Goal: Task Accomplishment & Management: Use online tool/utility

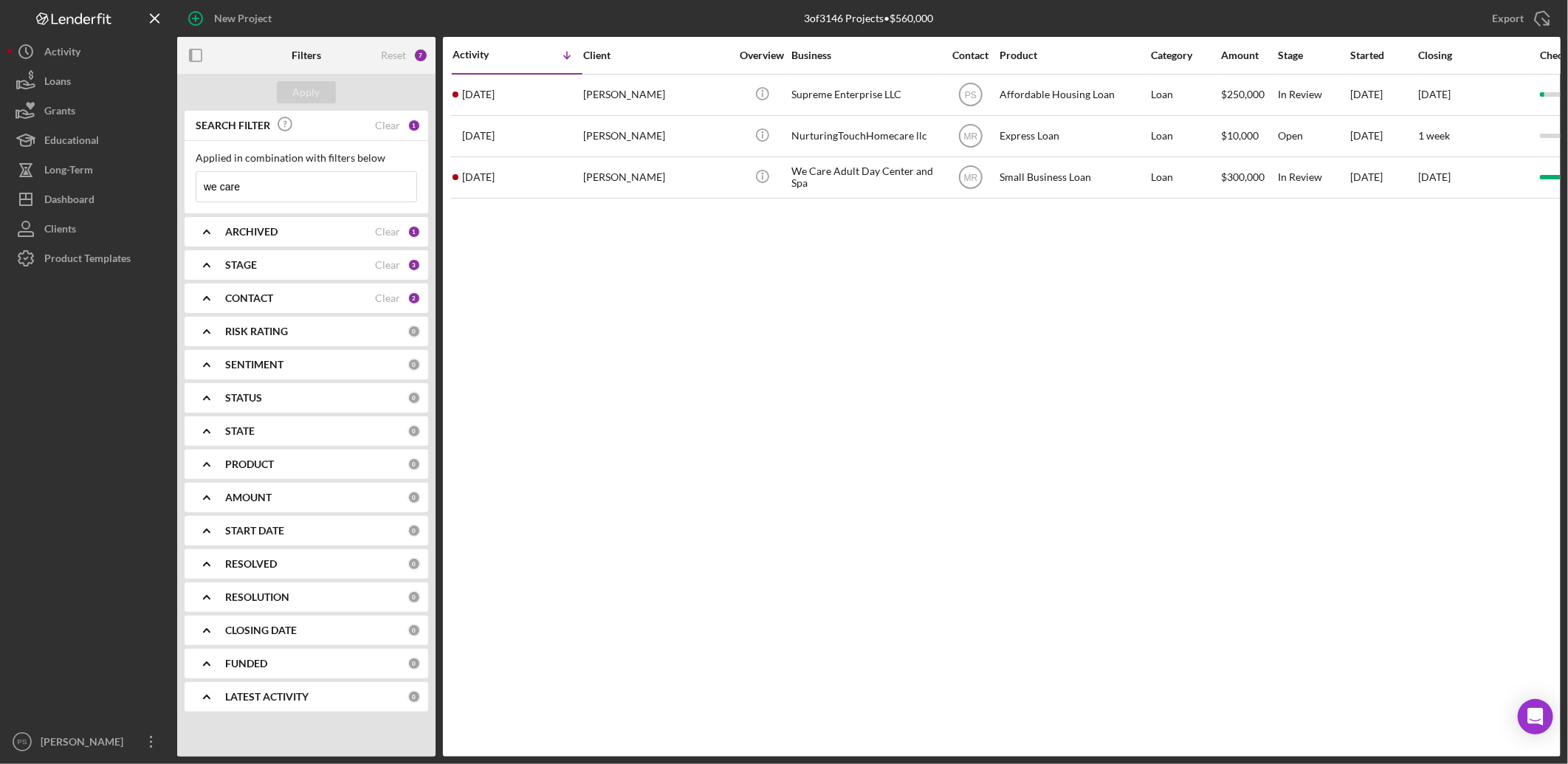
click at [363, 187] on input "we care" at bounding box center [306, 187] width 220 height 29
click at [390, 123] on div "Clear" at bounding box center [387, 126] width 25 height 12
click at [202, 299] on icon "Icon/Expander" at bounding box center [206, 298] width 37 height 37
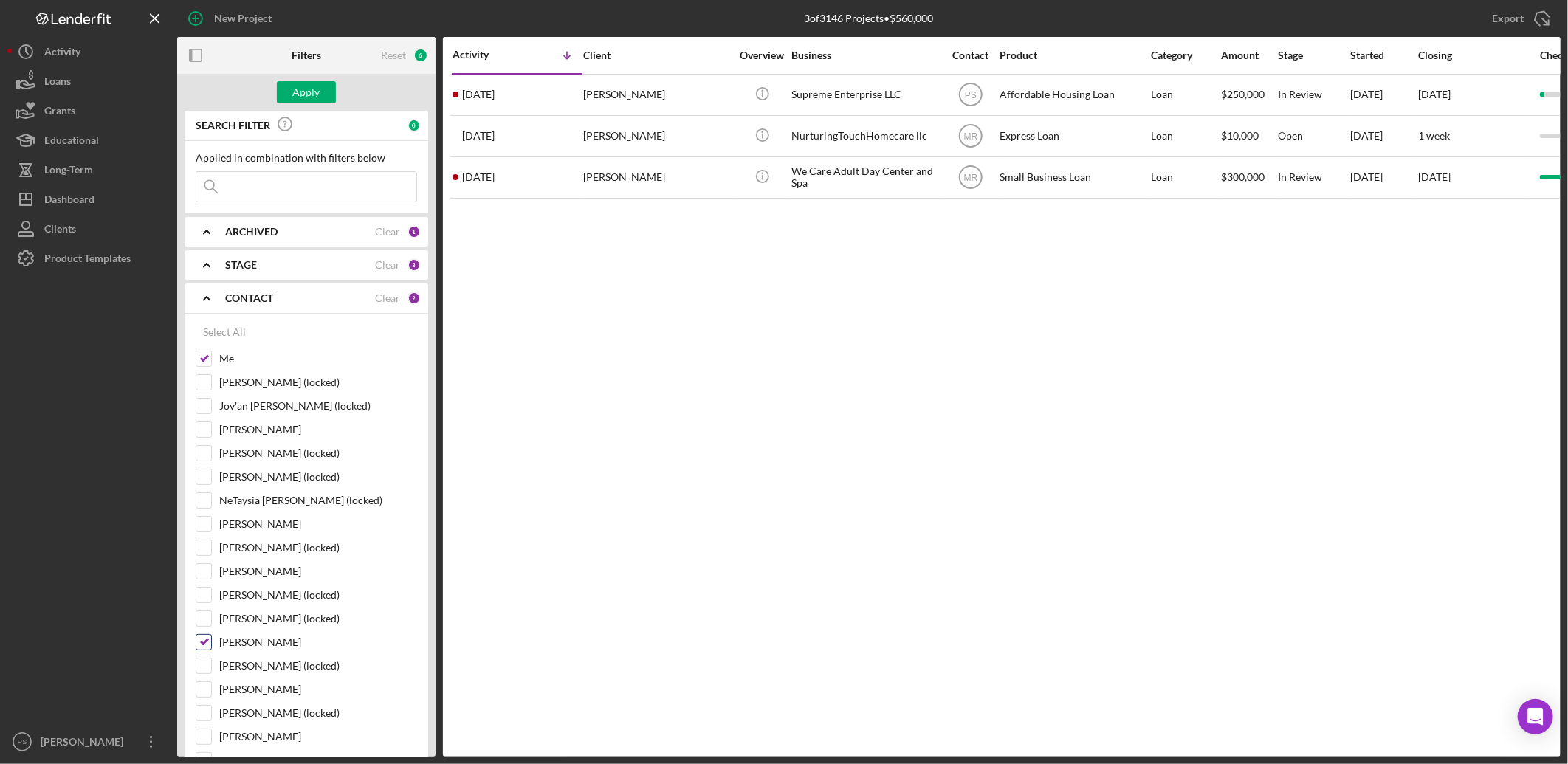
click at [197, 644] on input "[PERSON_NAME]" at bounding box center [204, 643] width 15 height 15
checkbox input "false"
click at [323, 89] on button "Apply" at bounding box center [306, 92] width 59 height 22
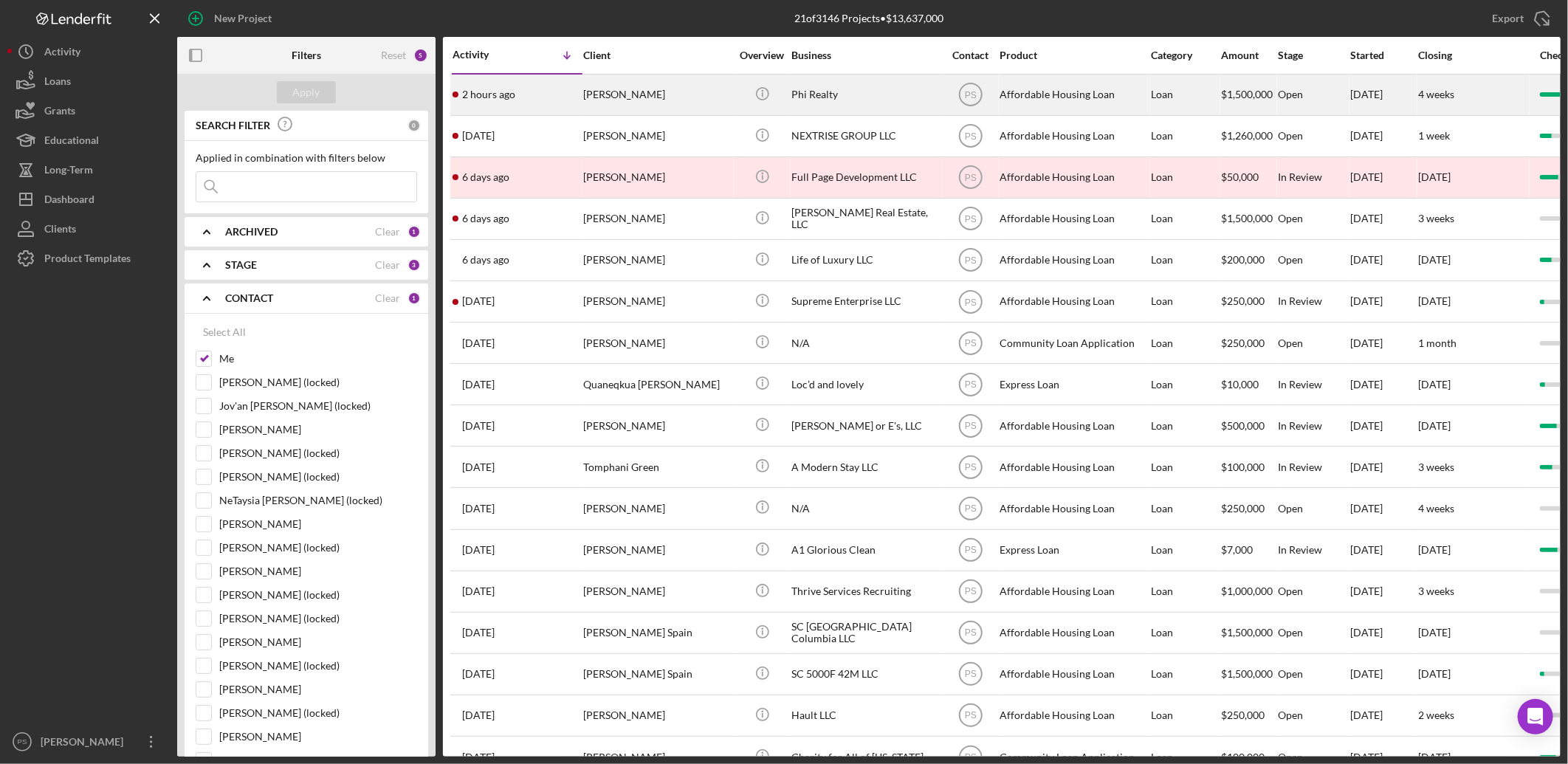
click at [834, 93] on div "Phi Realty" at bounding box center [865, 95] width 147 height 39
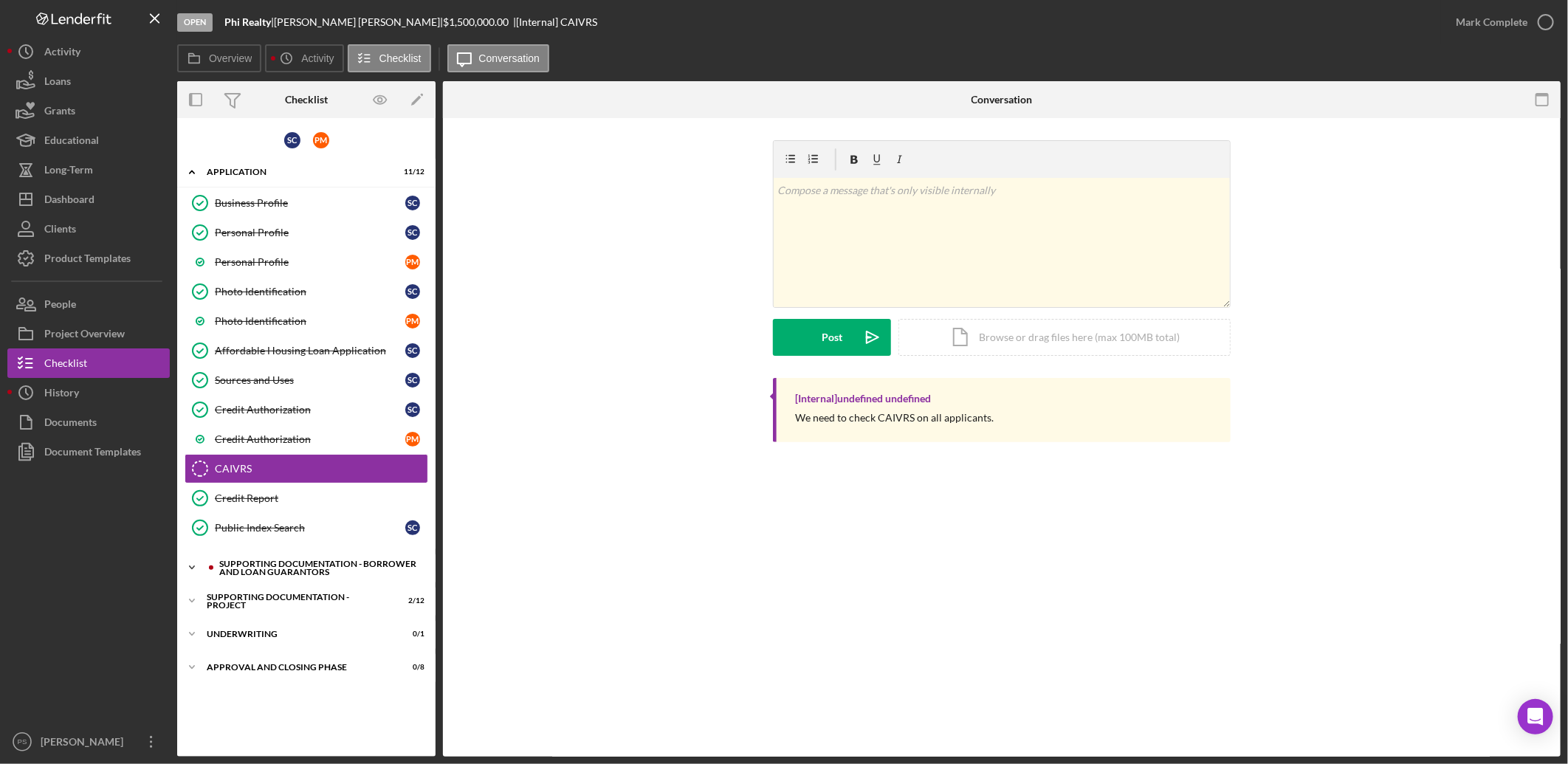
click at [189, 566] on icon "Icon/Expander" at bounding box center [191, 568] width 29 height 29
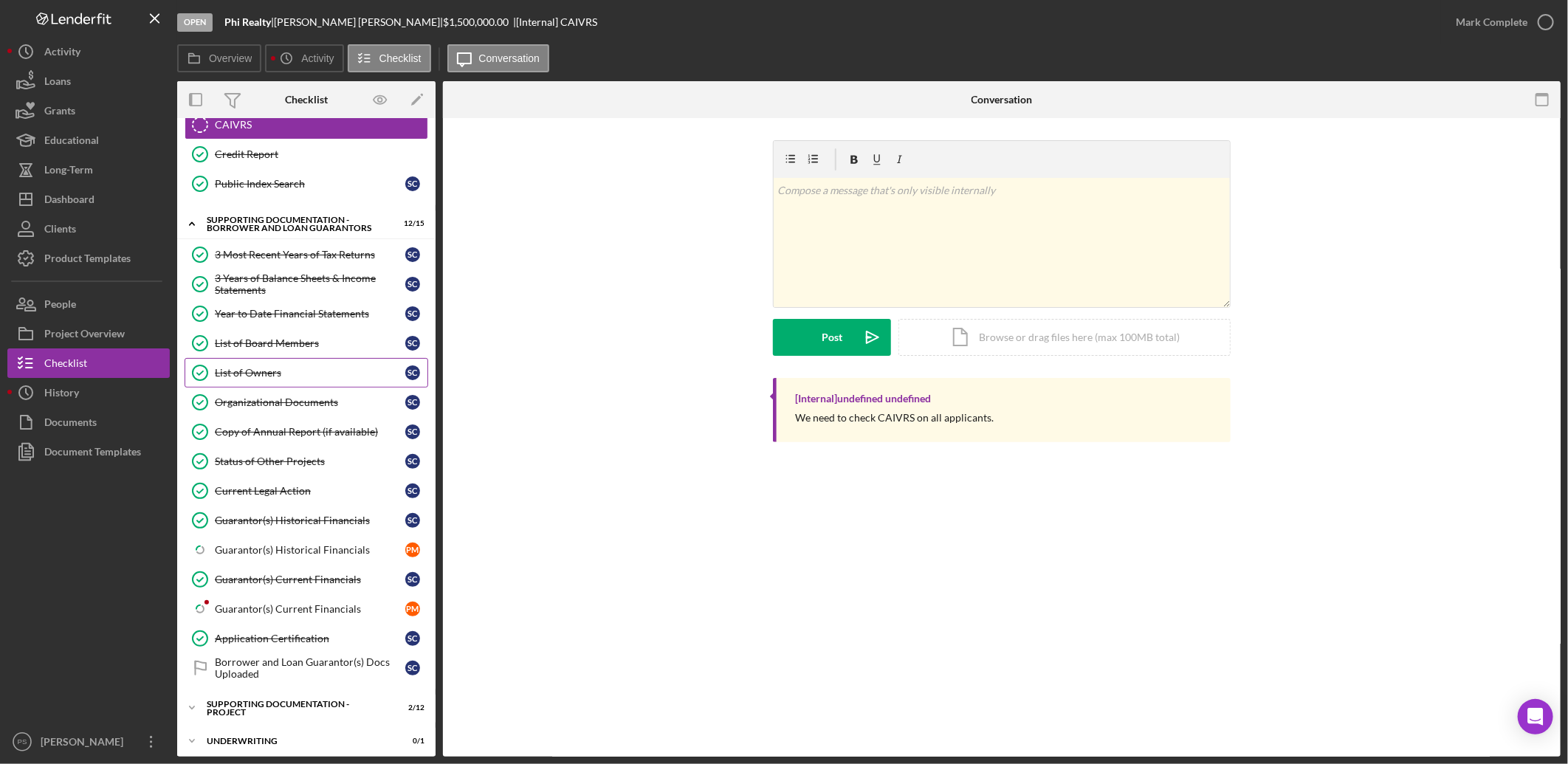
scroll to position [387, 0]
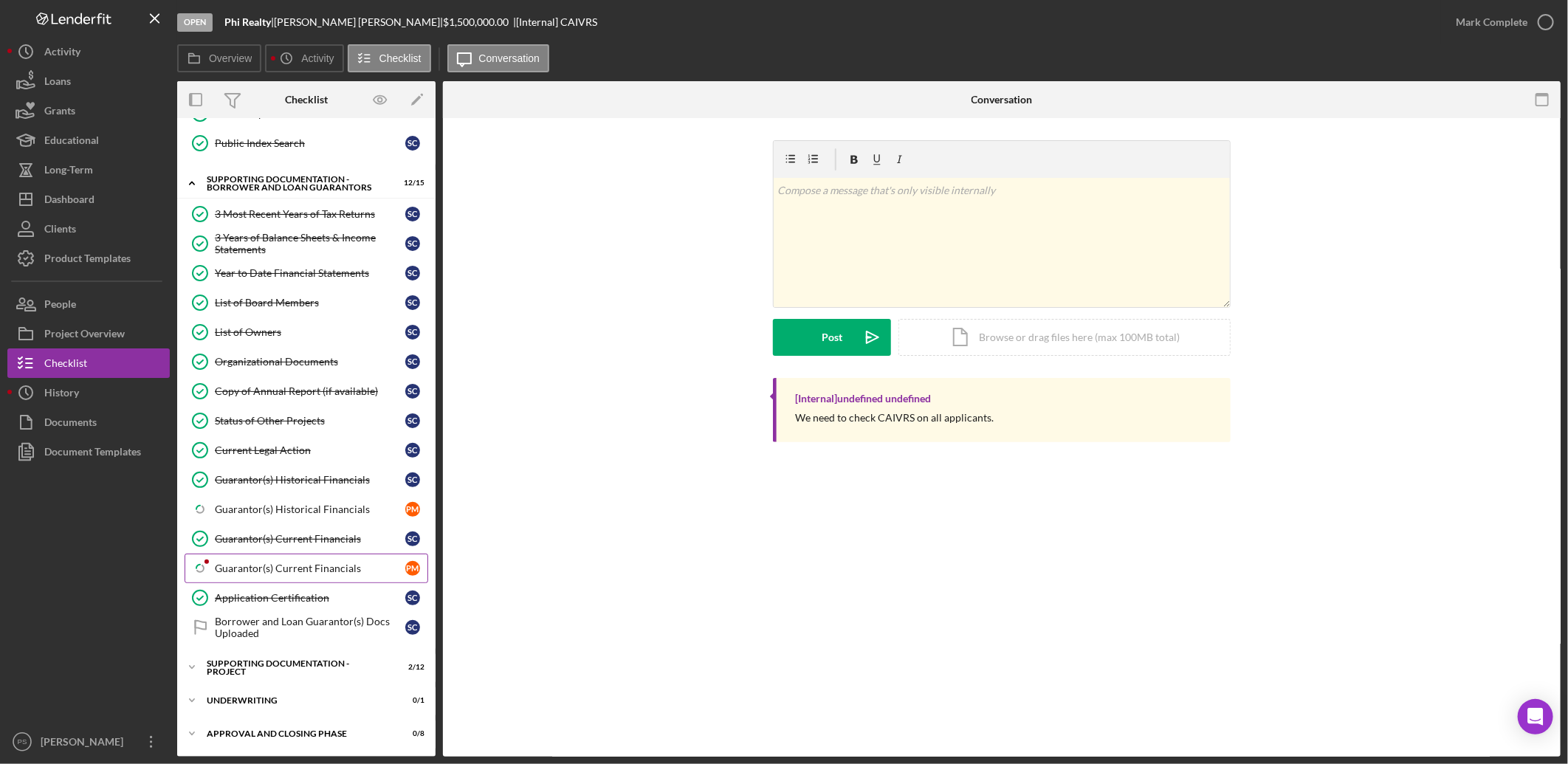
click at [306, 563] on div "Guarantor(s) Current Financials" at bounding box center [309, 569] width 190 height 12
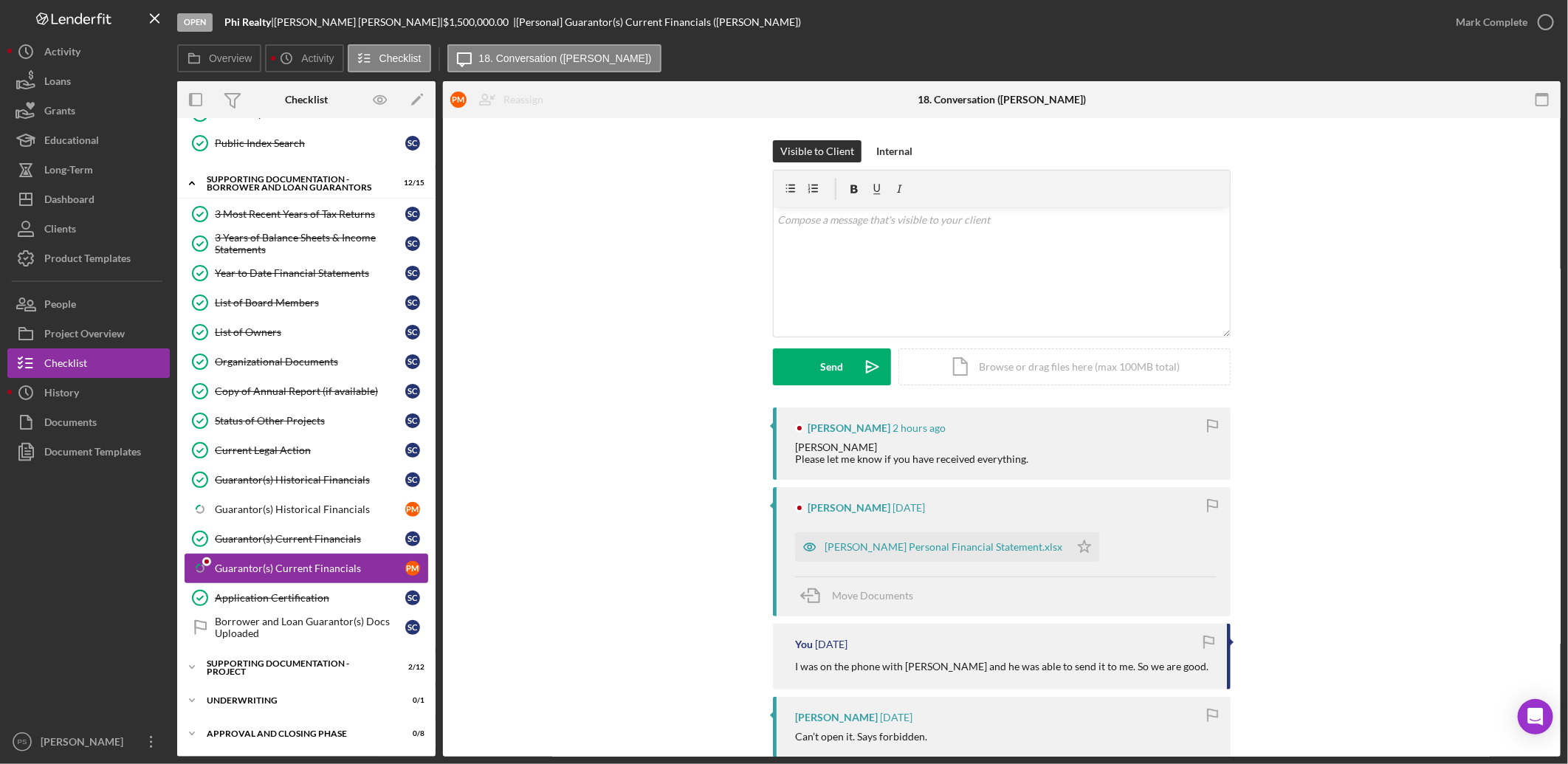
scroll to position [387, 0]
click at [846, 226] on p at bounding box center [1001, 221] width 448 height 17
click at [850, 352] on button "Send Icon/icon-invite-send" at bounding box center [831, 367] width 118 height 37
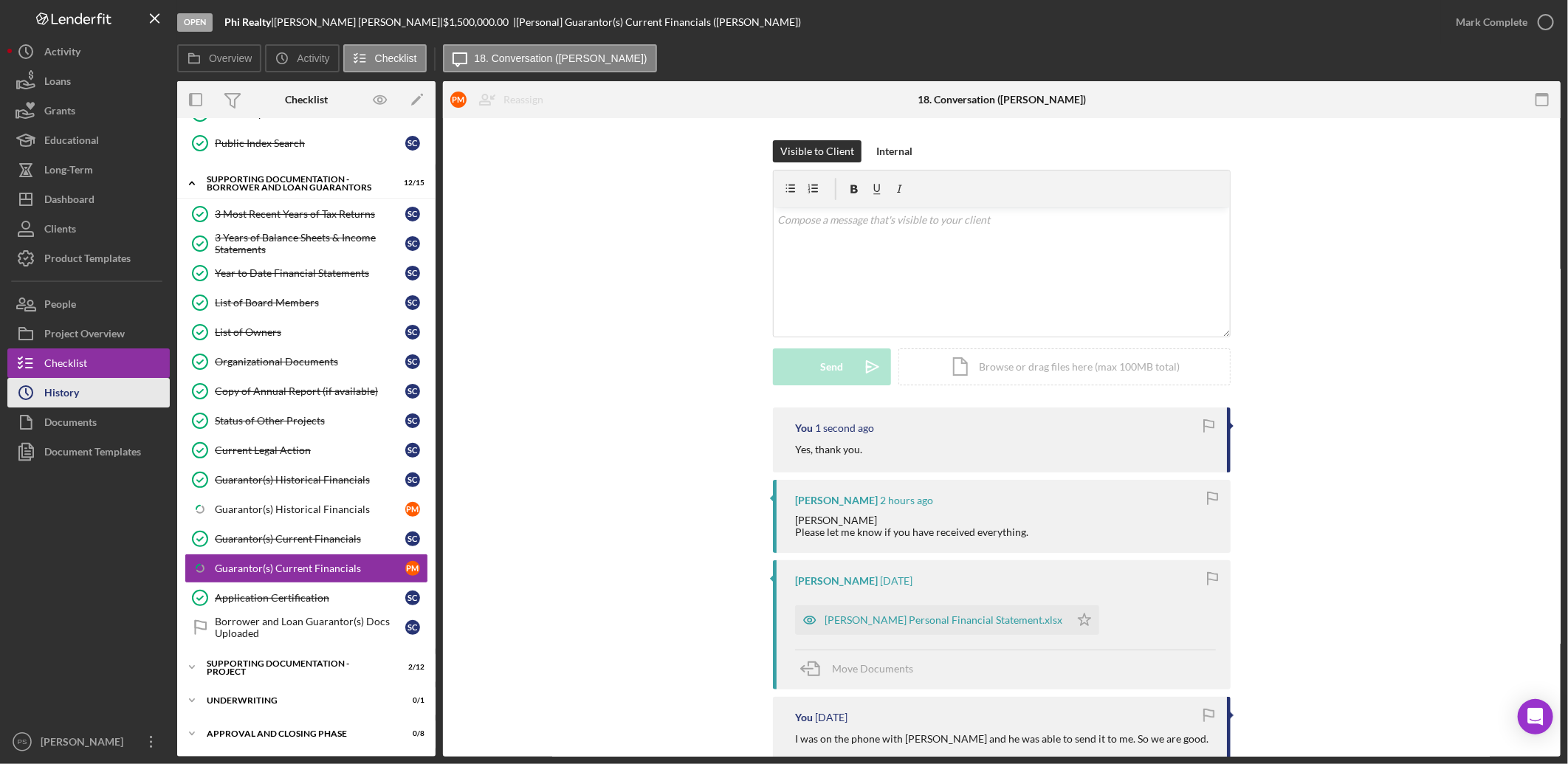
click at [70, 399] on div "History" at bounding box center [62, 394] width 35 height 33
